Goal: Transaction & Acquisition: Download file/media

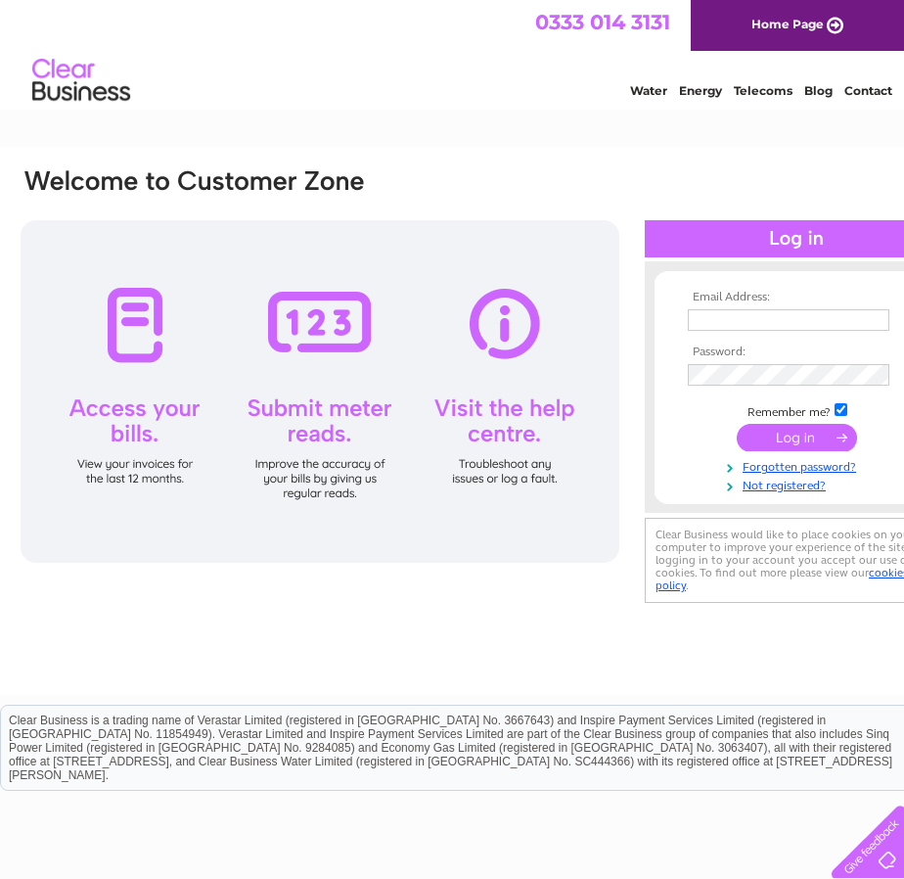
type input "[EMAIL_ADDRESS][PERSON_NAME][DOMAIN_NAME]"
click at [810, 435] on input "submit" at bounding box center [797, 437] width 120 height 27
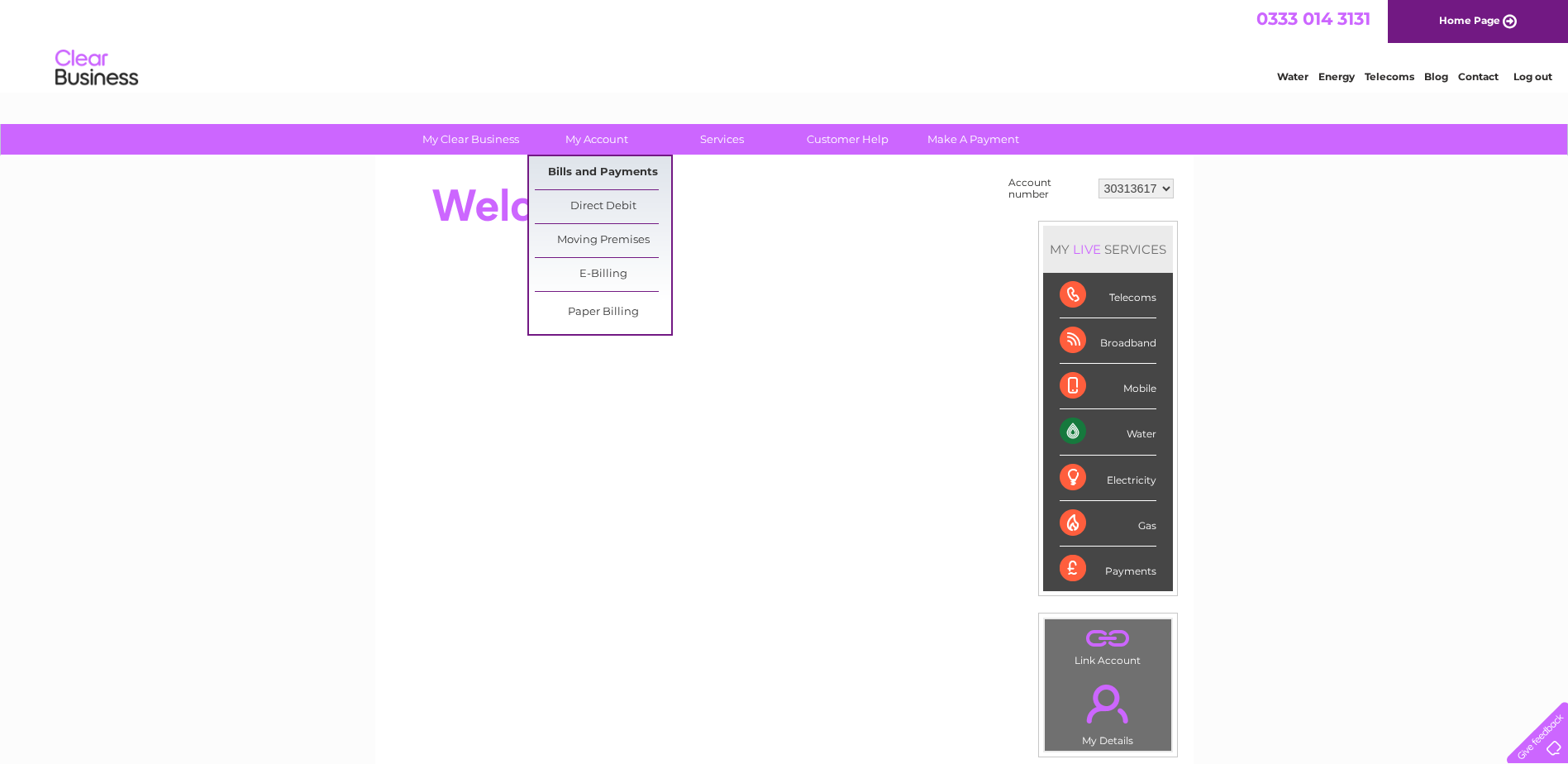
click at [600, 168] on link "Bills and Payments" at bounding box center [602, 172] width 136 height 33
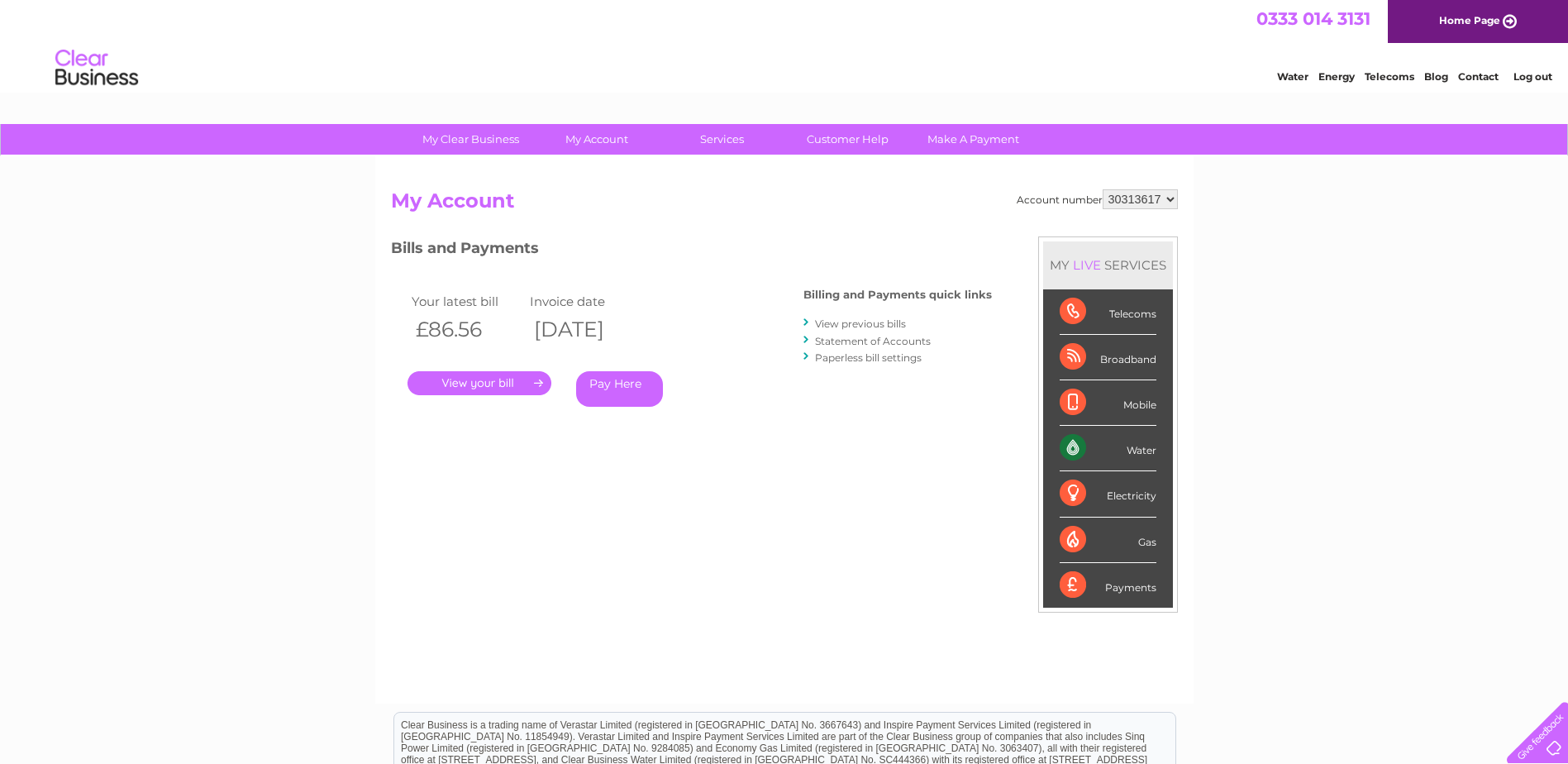
click at [507, 381] on link "." at bounding box center [479, 383] width 144 height 24
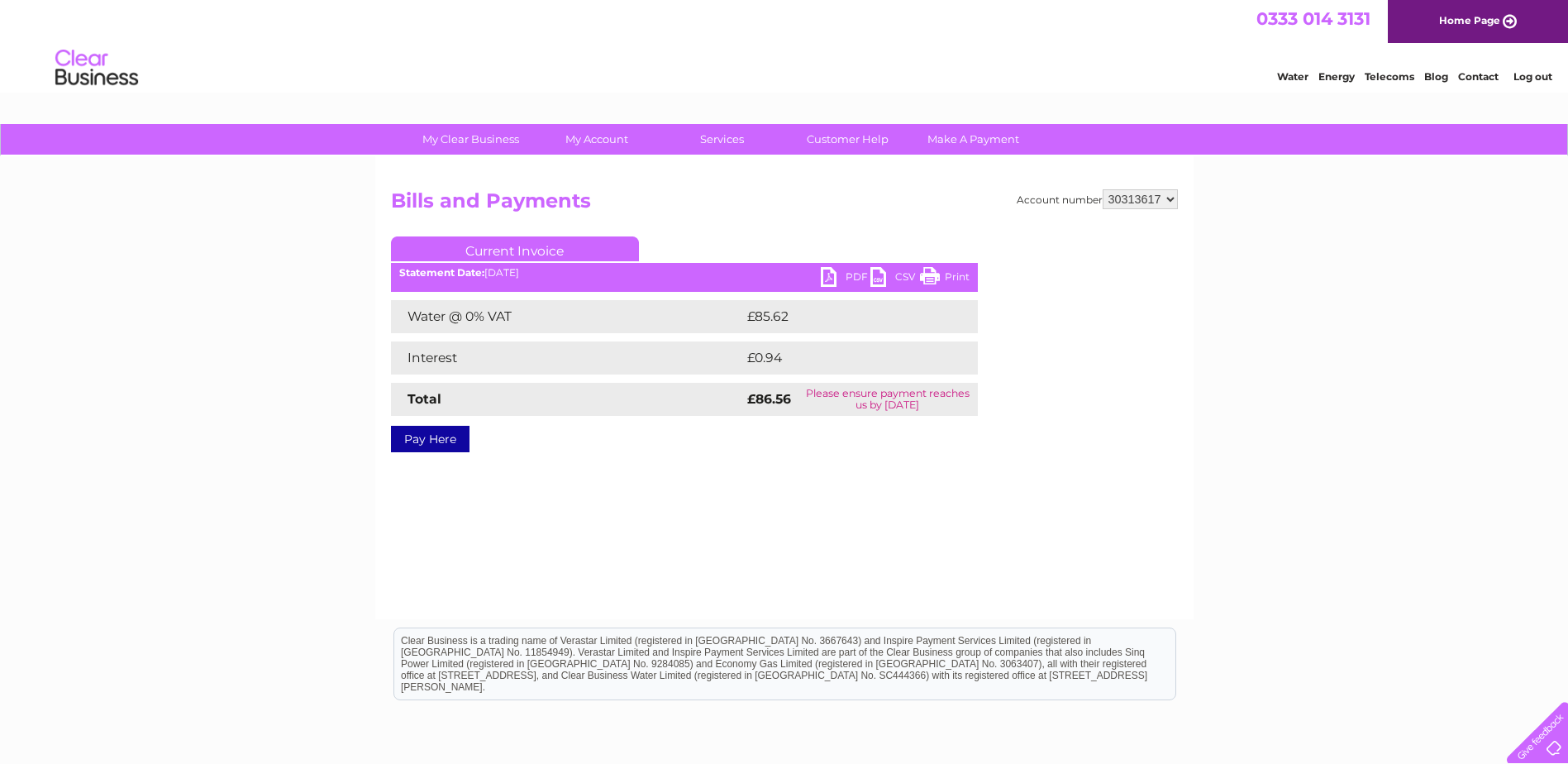
click at [844, 276] on link "PDF" at bounding box center [846, 279] width 50 height 24
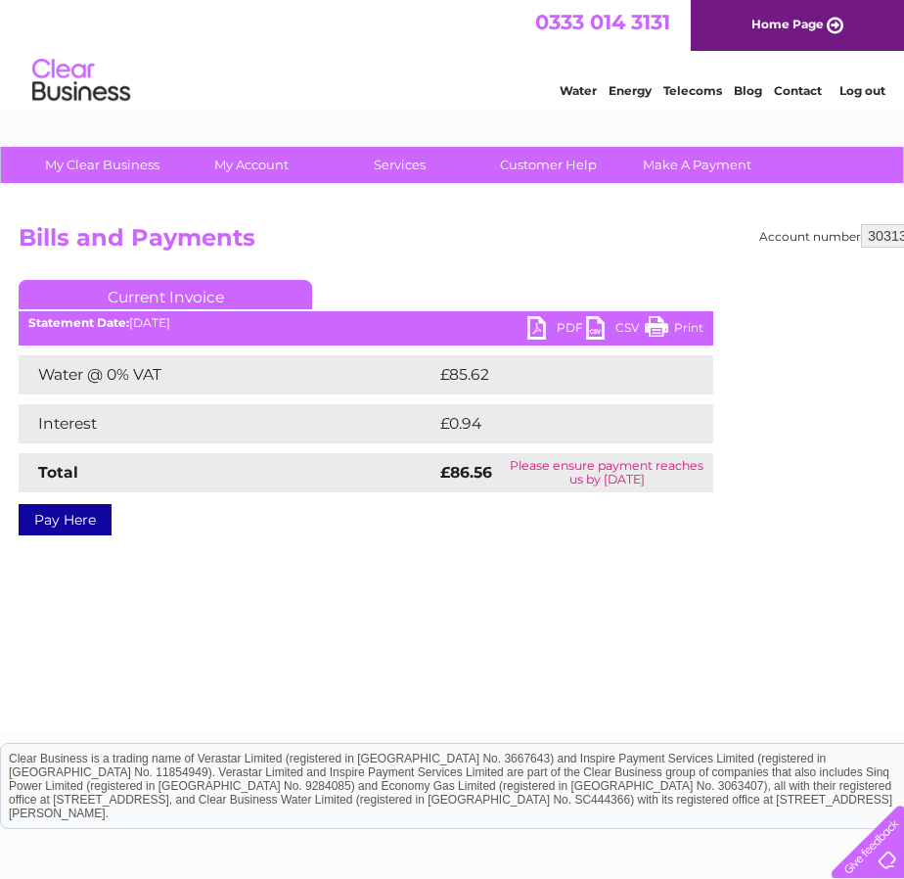
click at [557, 328] on link "PDF" at bounding box center [556, 330] width 59 height 28
click at [183, 680] on div "Account number 30313617 Bills and Payments Current Invoice PDF CSV Print £85.62" at bounding box center [484, 459] width 969 height 548
